Goal: Task Accomplishment & Management: Use online tool/utility

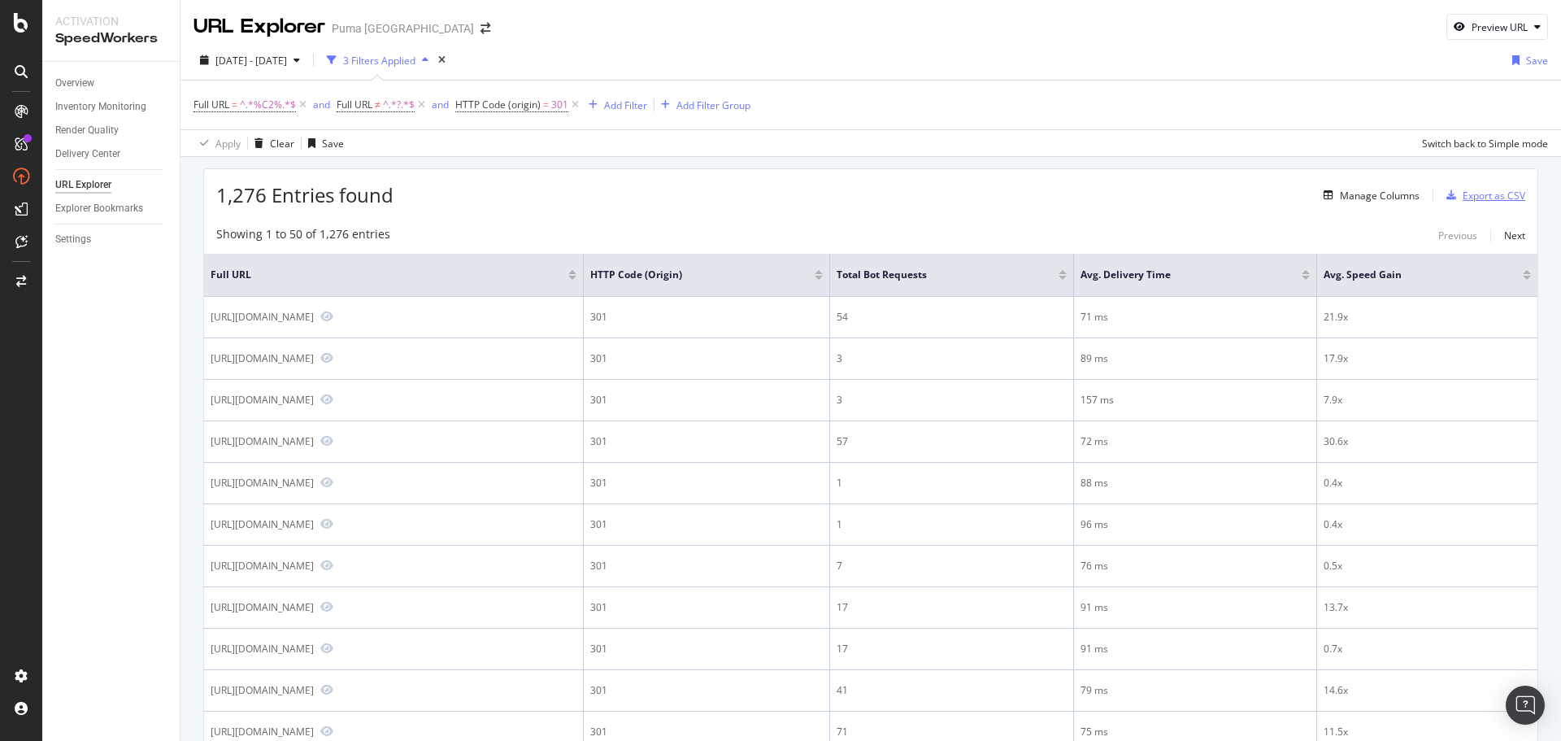
click at [1478, 200] on div "Export as CSV" at bounding box center [1494, 196] width 63 height 14
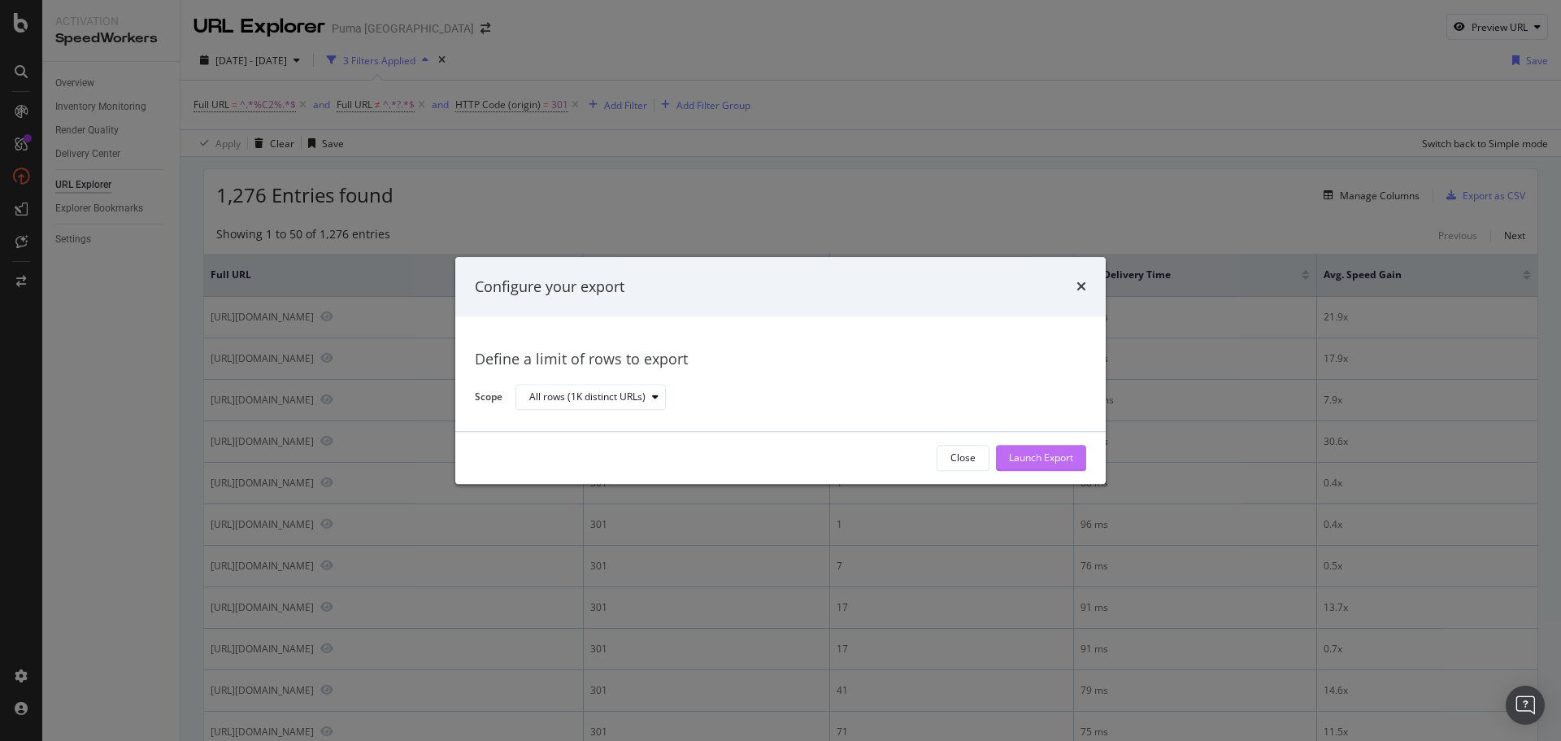
click at [1043, 463] on div "Launch Export" at bounding box center [1041, 458] width 64 height 14
